Goal: Transaction & Acquisition: Purchase product/service

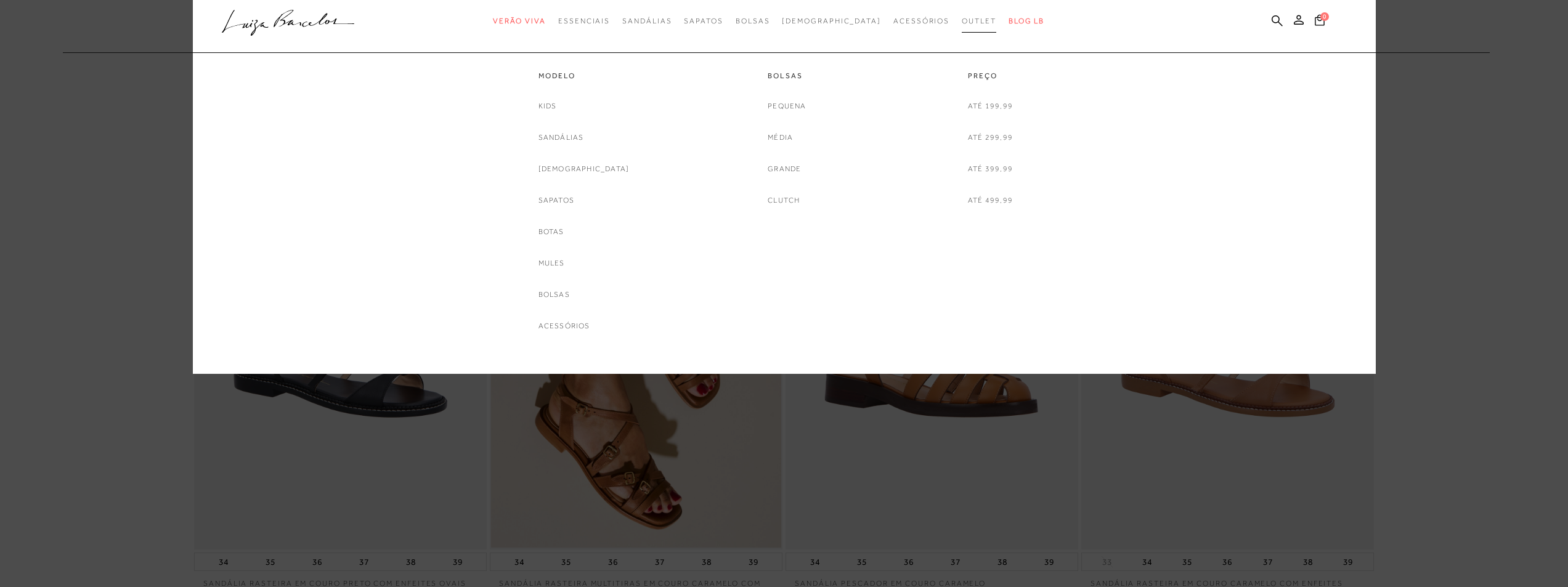
click at [962, 20] on span "Outlet" at bounding box center [979, 21] width 34 height 8
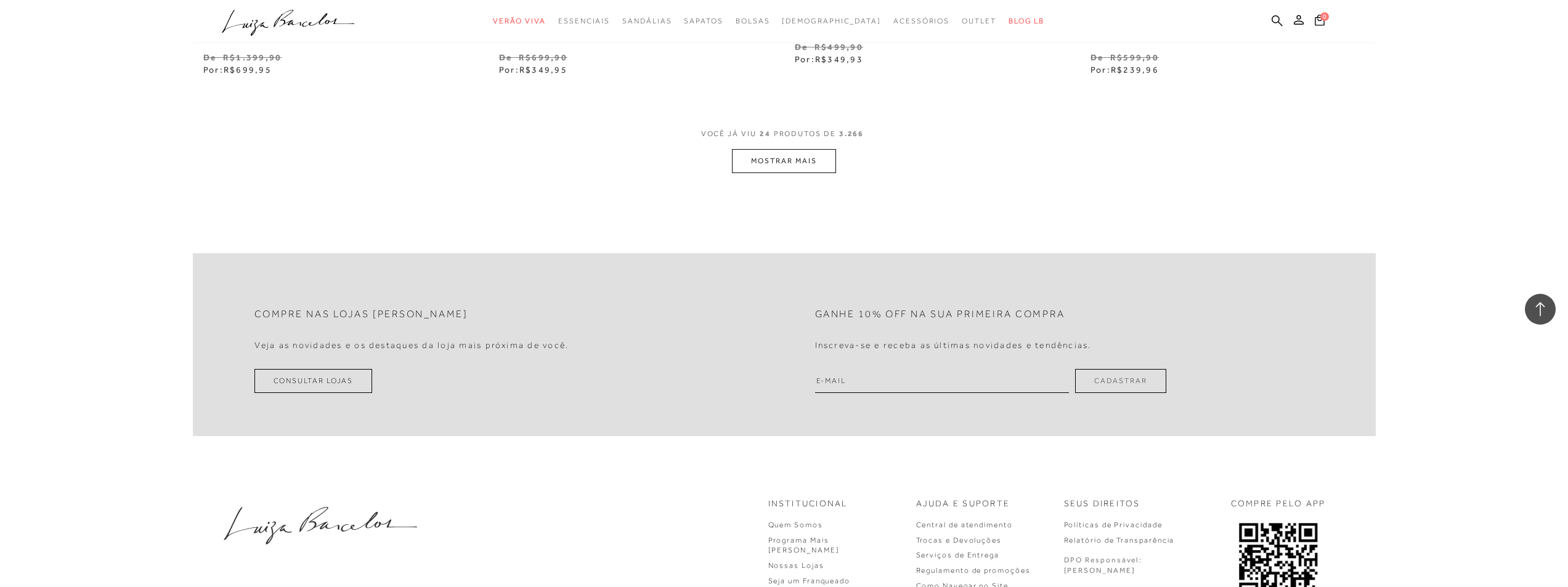
scroll to position [3073, 0]
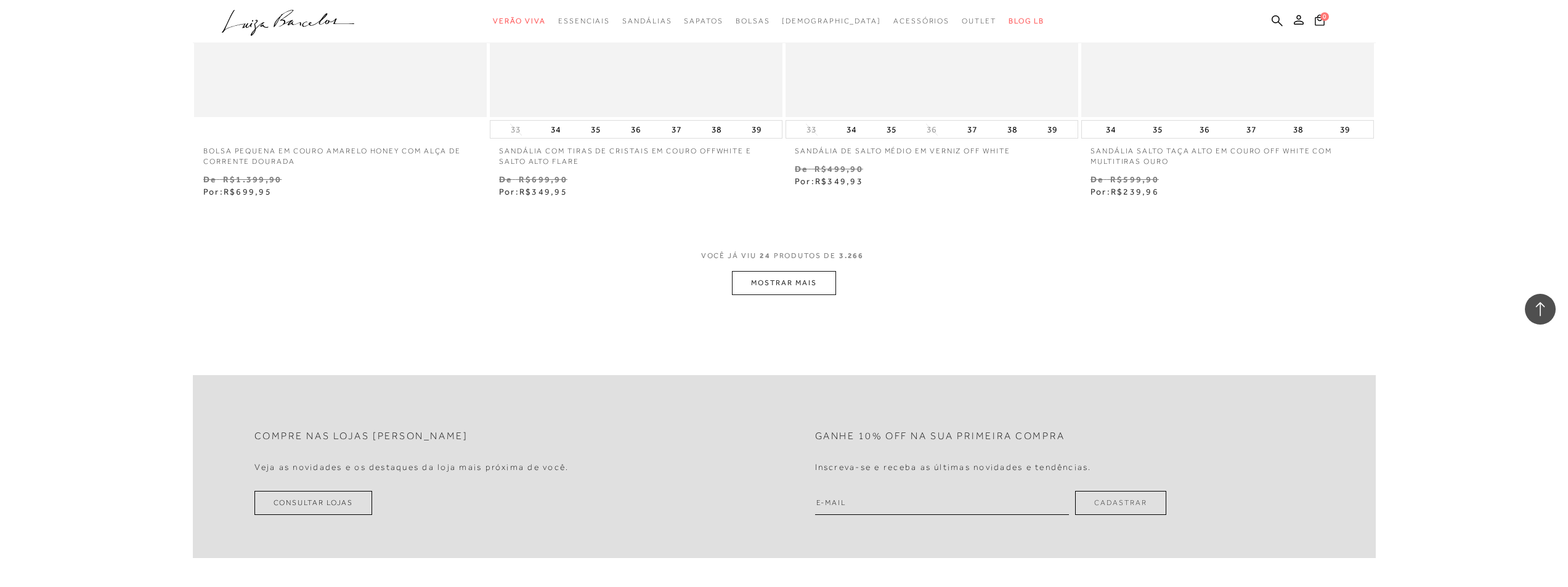
click at [806, 280] on button "MOSTRAR MAIS" at bounding box center [784, 283] width 103 height 24
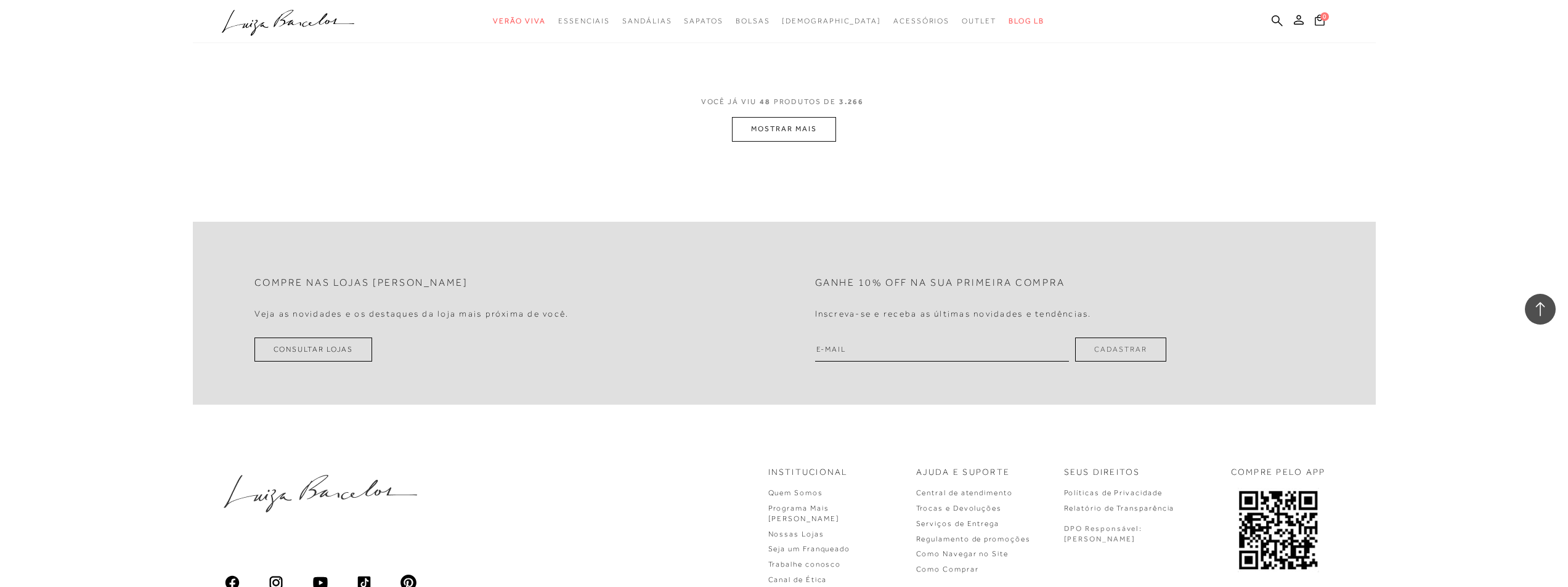
scroll to position [6276, 0]
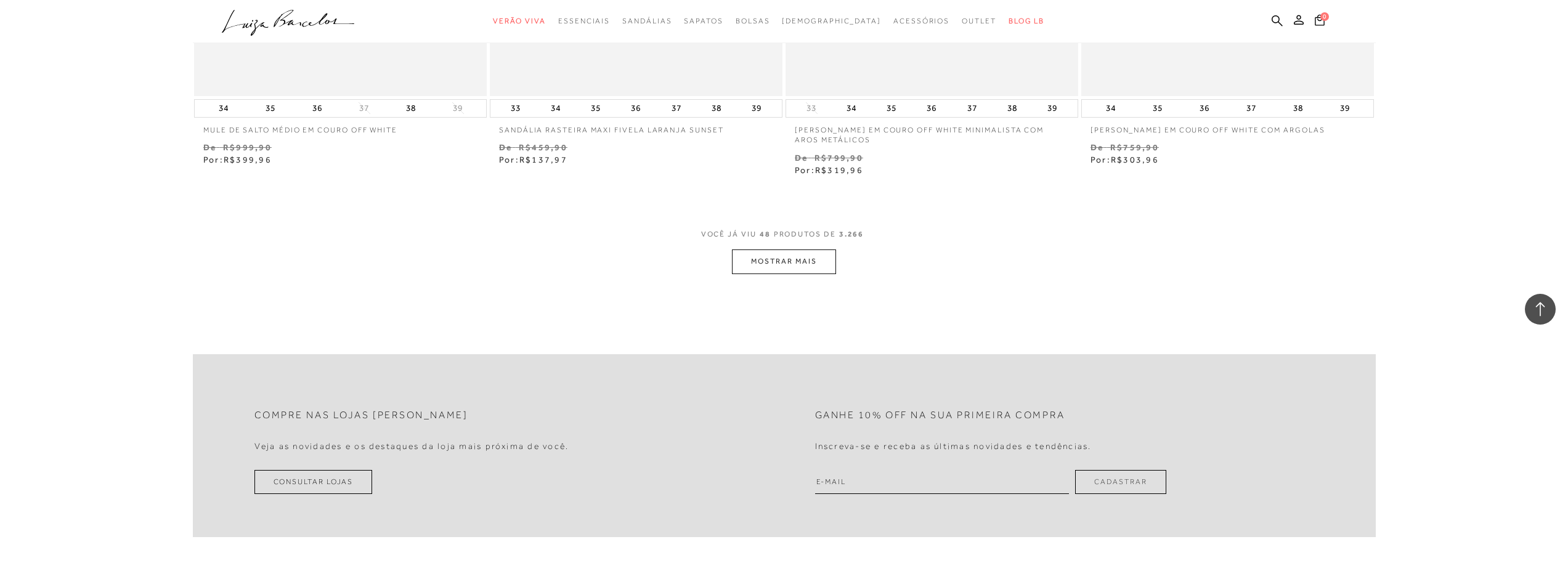
click at [798, 265] on button "MOSTRAR MAIS" at bounding box center [784, 261] width 103 height 24
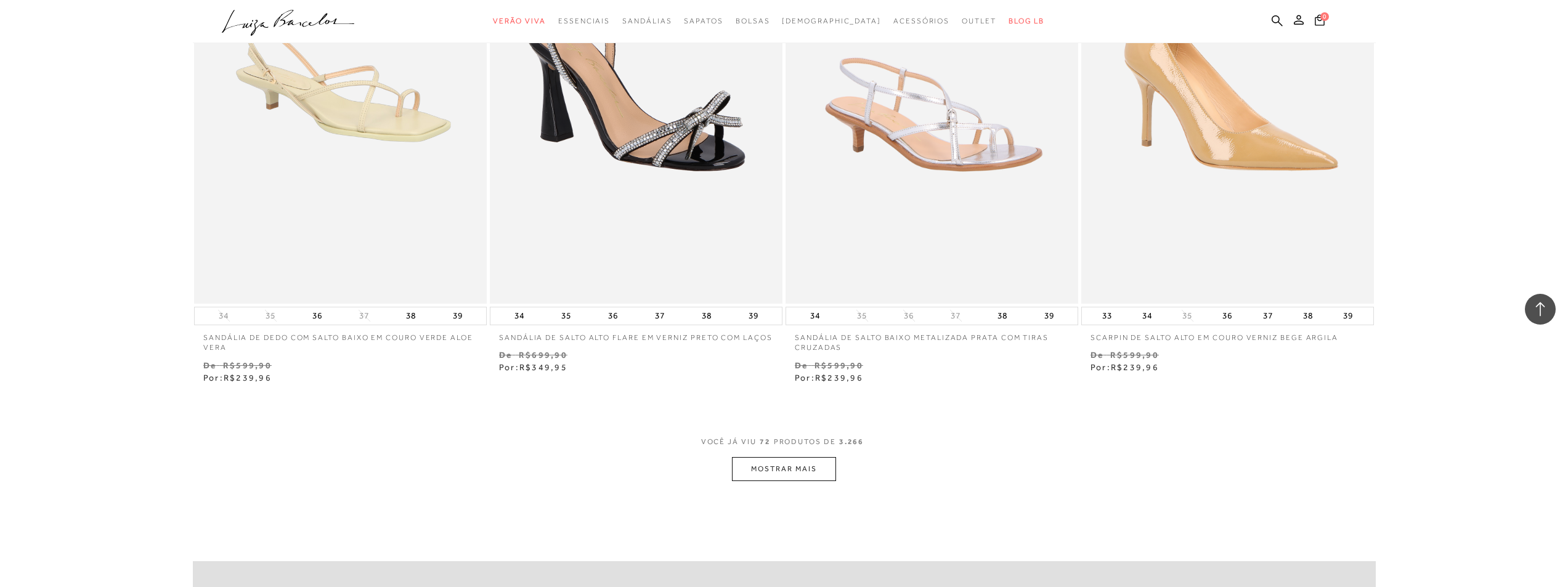
scroll to position [9417, 0]
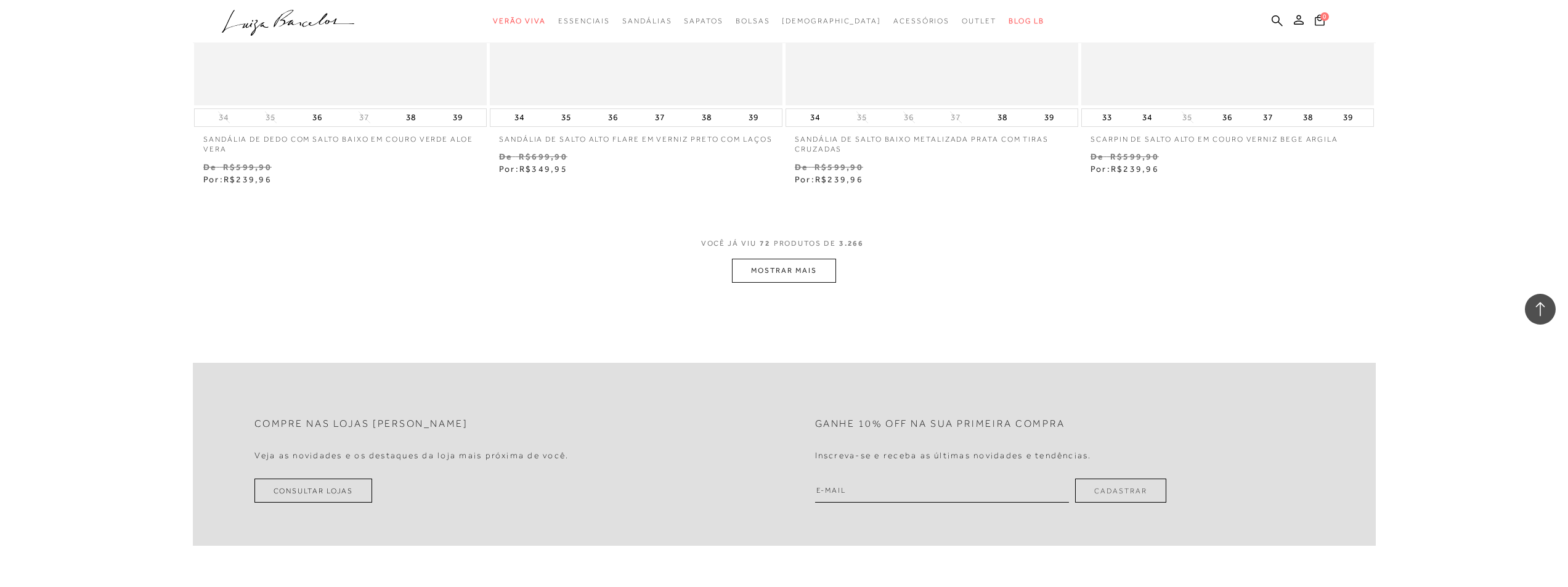
click at [759, 273] on button "MOSTRAR MAIS" at bounding box center [784, 271] width 103 height 24
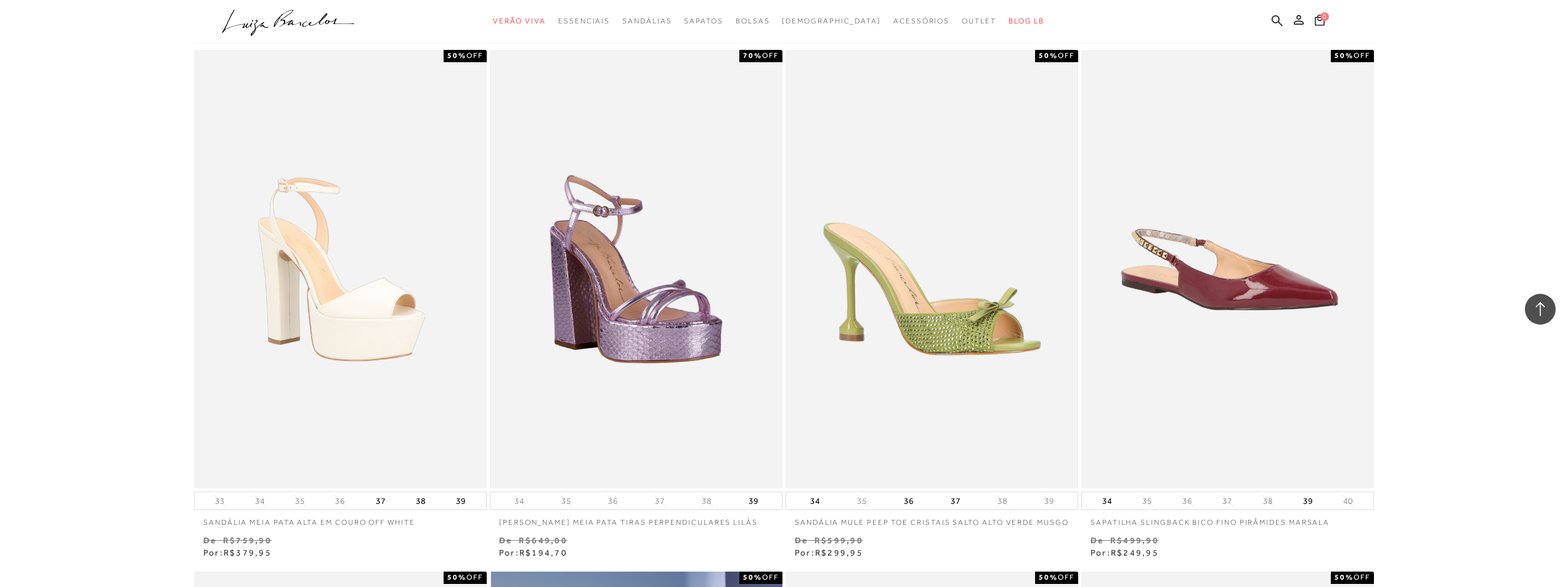
scroll to position [9541, 0]
